Goal: Task Accomplishment & Management: Manage account settings

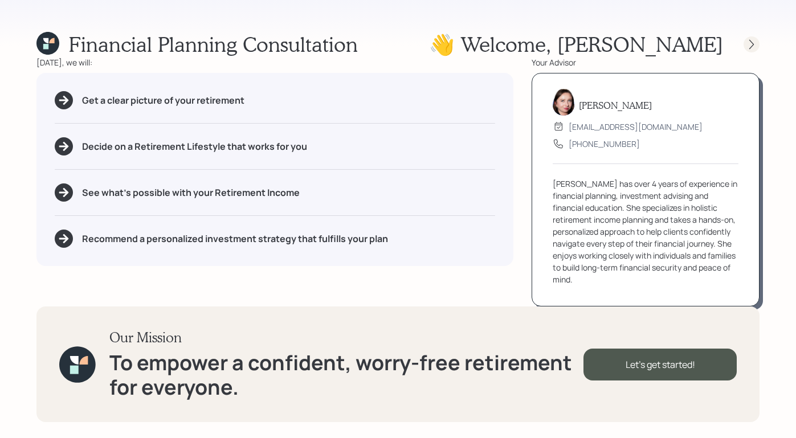
click at [751, 47] on icon at bounding box center [751, 44] width 11 height 11
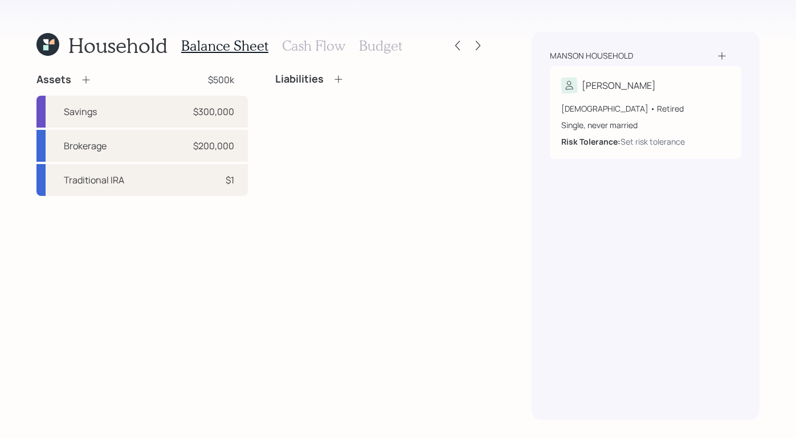
click at [316, 52] on h3 "Cash Flow" at bounding box center [313, 46] width 63 height 17
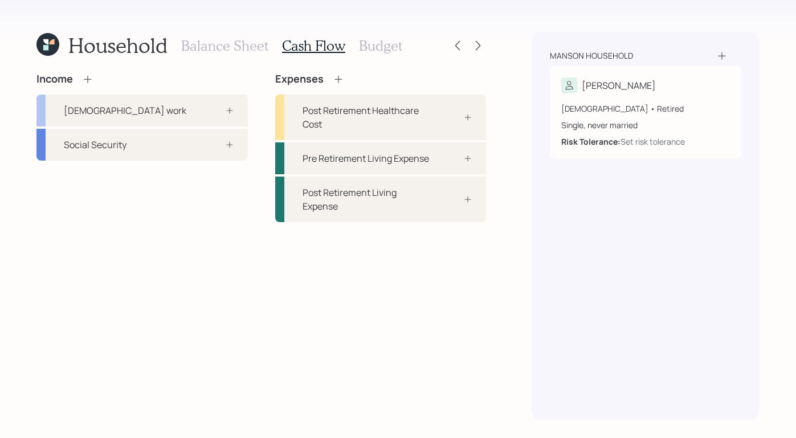
click at [370, 51] on h3 "Budget" at bounding box center [380, 46] width 43 height 17
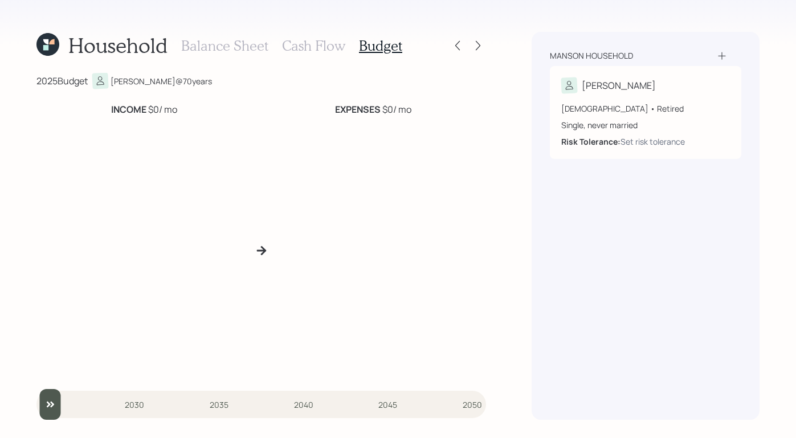
click at [210, 47] on h3 "Balance Sheet" at bounding box center [224, 46] width 87 height 17
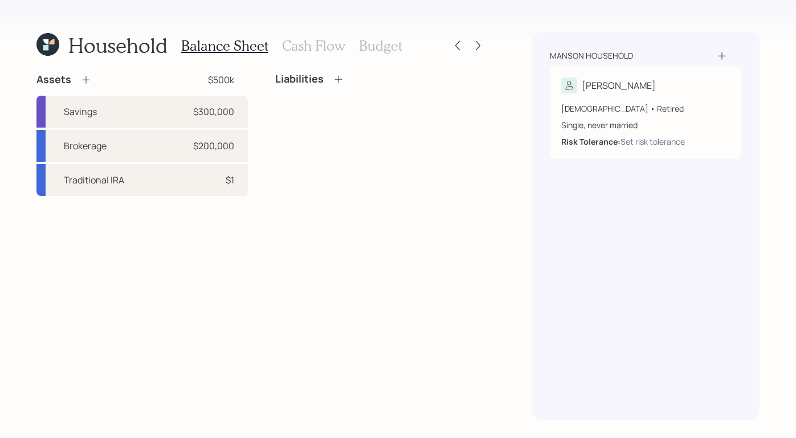
click at [50, 48] on icon at bounding box center [47, 44] width 23 height 23
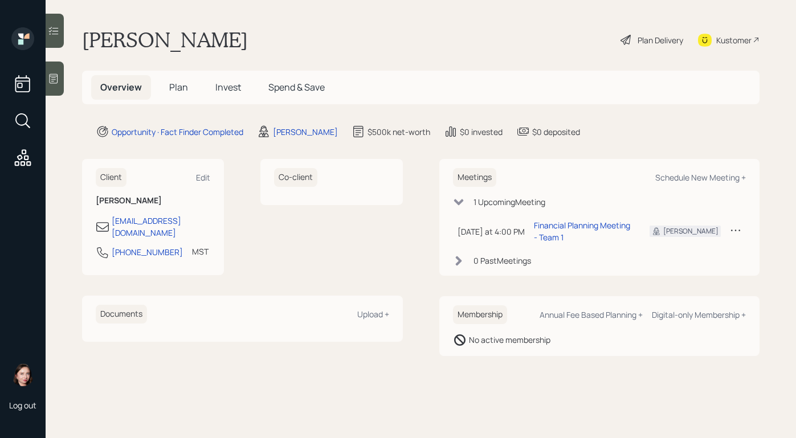
click at [656, 39] on div "Plan Delivery" at bounding box center [661, 40] width 46 height 12
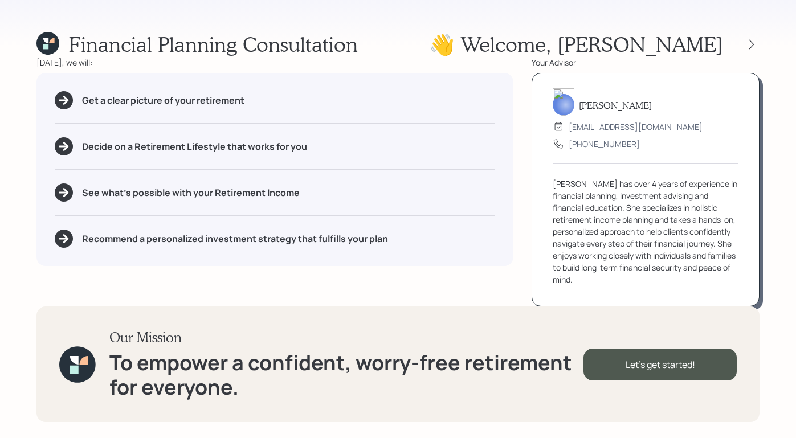
click at [52, 42] on icon at bounding box center [51, 40] width 5 height 5
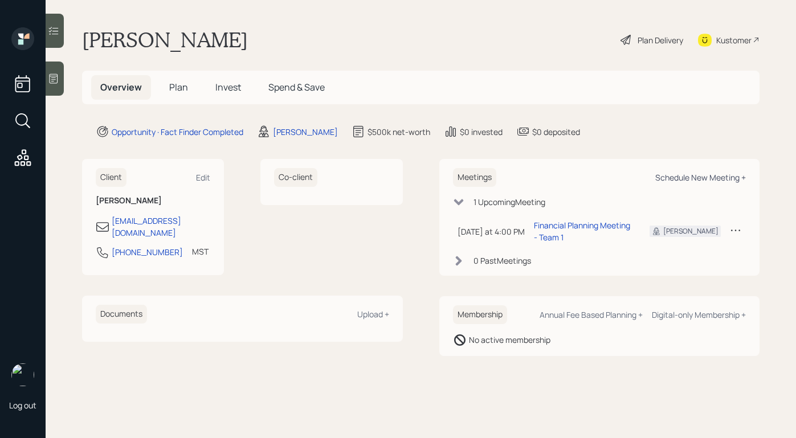
click at [677, 179] on div "Schedule New Meeting +" at bounding box center [700, 177] width 91 height 11
select select "b1d8ea90-abcc-42aa-86cc-4f33a132aacc"
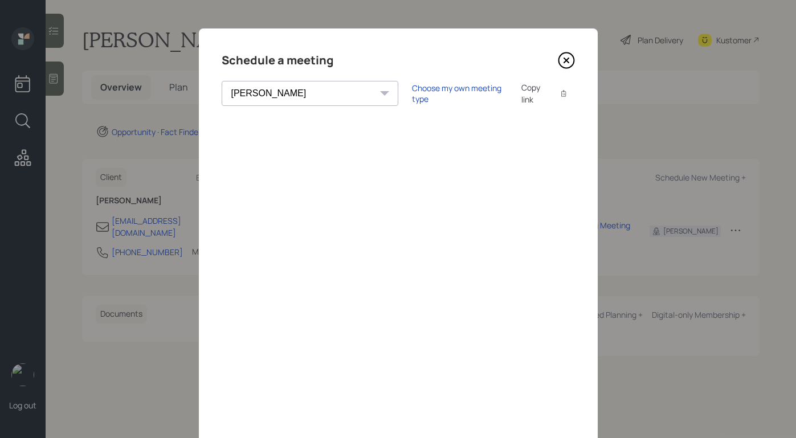
click at [558, 64] on icon at bounding box center [566, 60] width 17 height 17
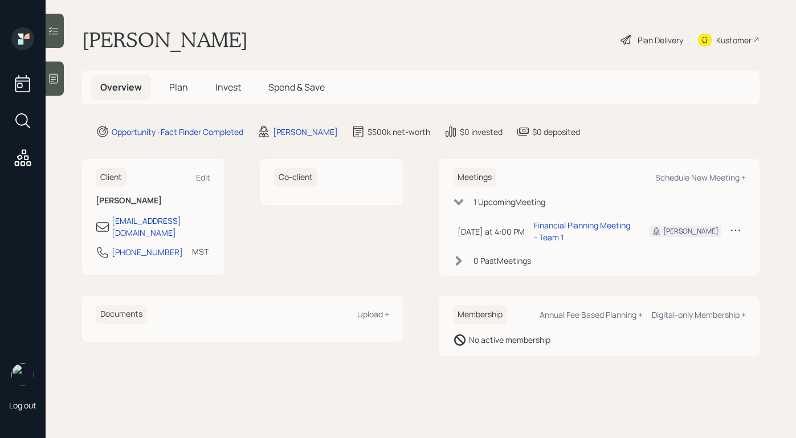
click at [734, 224] on icon at bounding box center [735, 229] width 11 height 11
click at [690, 247] on div "Reschedule" at bounding box center [700, 252] width 82 height 11
click at [705, 171] on div "Meetings Schedule New Meeting +" at bounding box center [599, 177] width 293 height 19
click at [707, 175] on div "Schedule New Meeting +" at bounding box center [700, 177] width 91 height 11
select select "b1d8ea90-abcc-42aa-86cc-4f33a132aacc"
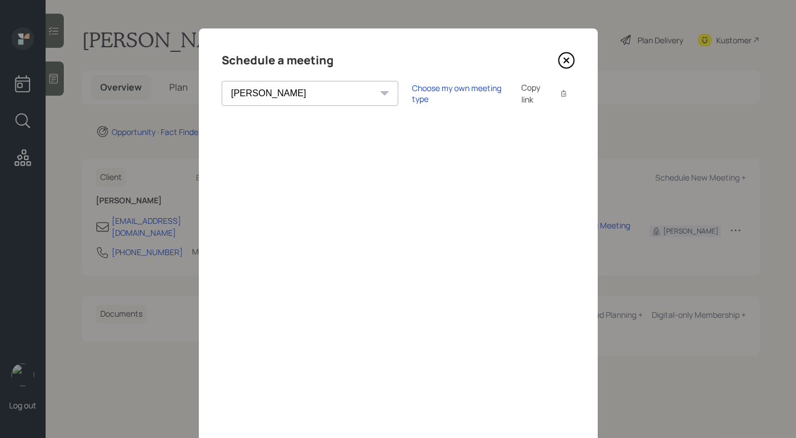
click at [558, 54] on icon at bounding box center [566, 60] width 17 height 17
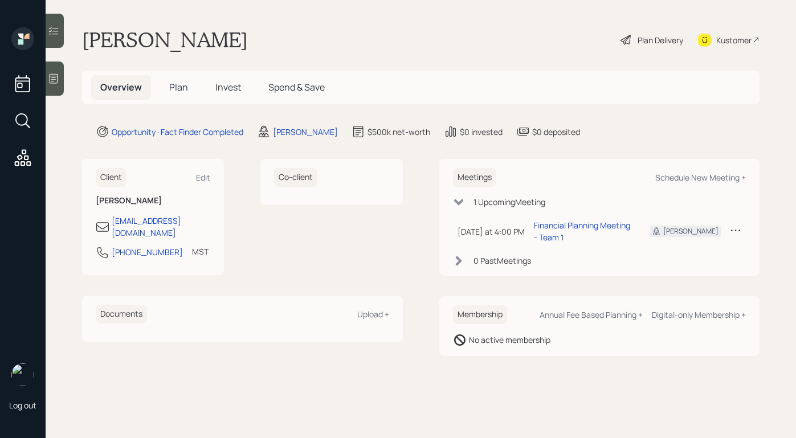
click at [730, 226] on icon at bounding box center [735, 229] width 11 height 11
click at [685, 248] on div "Reschedule" at bounding box center [700, 252] width 82 height 11
click at [334, 132] on div "Aleksandra Szegda" at bounding box center [305, 132] width 65 height 12
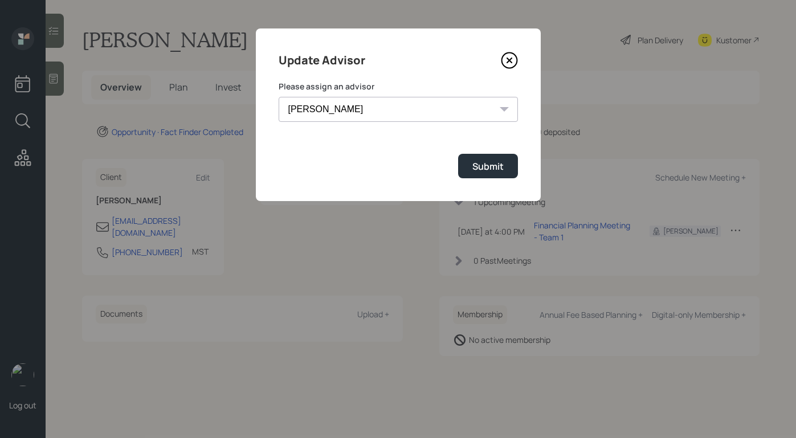
click at [463, 118] on select "Jonah Coleman Tyler End James DiStasi Treva Nostdahl Eric Schwartz Aleksandra S…" at bounding box center [398, 109] width 239 height 25
select select "f14b762f-c7c2-4b89-9227-8fa891345eea"
click at [279, 97] on select "Jonah Coleman Tyler End James DiStasi Treva Nostdahl Eric Schwartz Aleksandra S…" at bounding box center [398, 109] width 239 height 25
click at [503, 174] on button "Submit" at bounding box center [488, 166] width 60 height 24
